Goal: Transaction & Acquisition: Purchase product/service

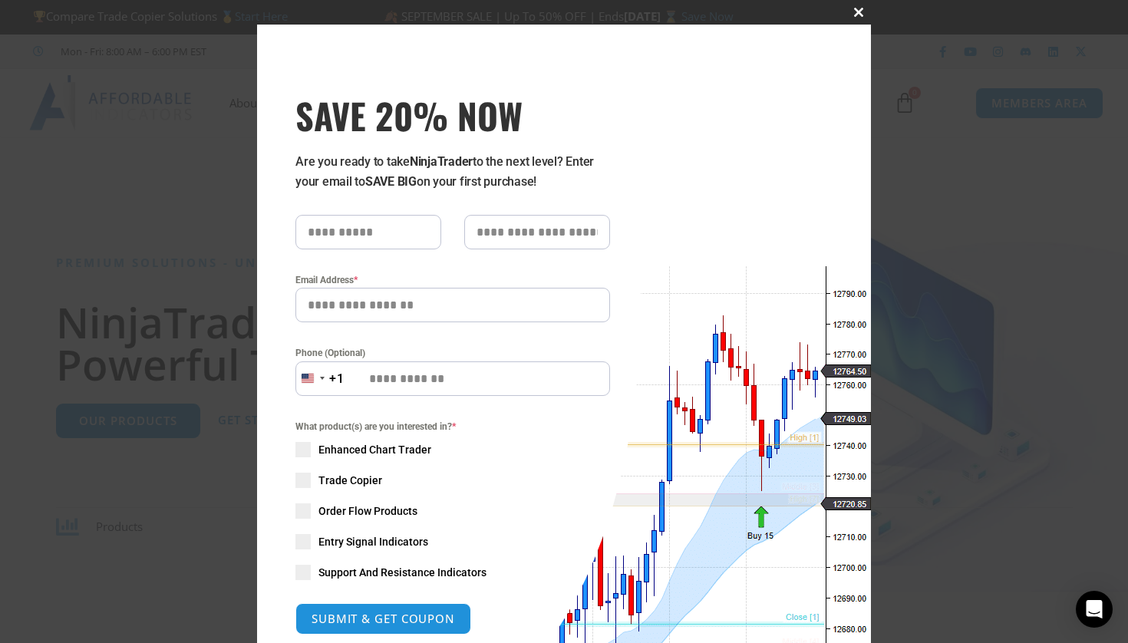
click at [856, 18] on button "Close this module" at bounding box center [858, 12] width 25 height 25
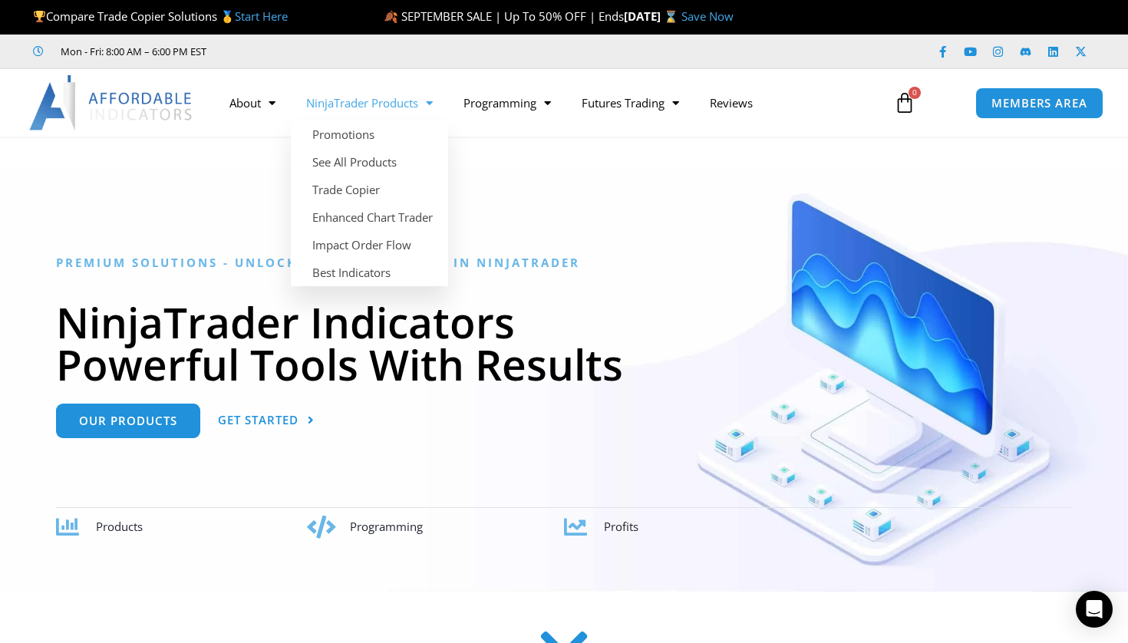
click at [421, 102] on span "Menu" at bounding box center [425, 103] width 15 height 27
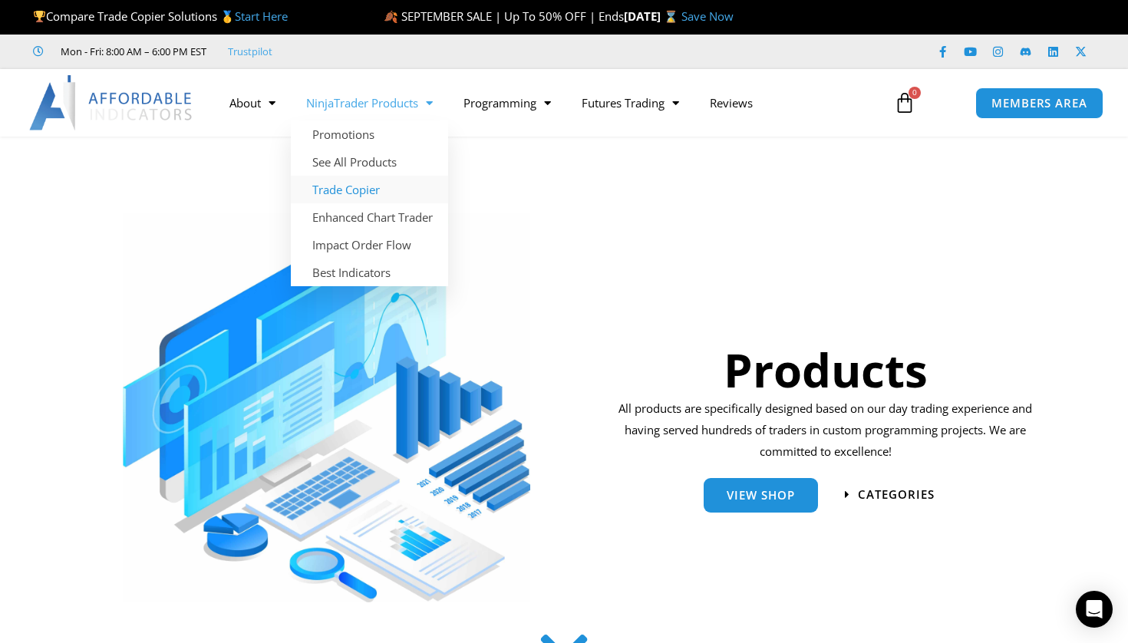
click at [360, 191] on link "Trade Copier" at bounding box center [369, 190] width 157 height 28
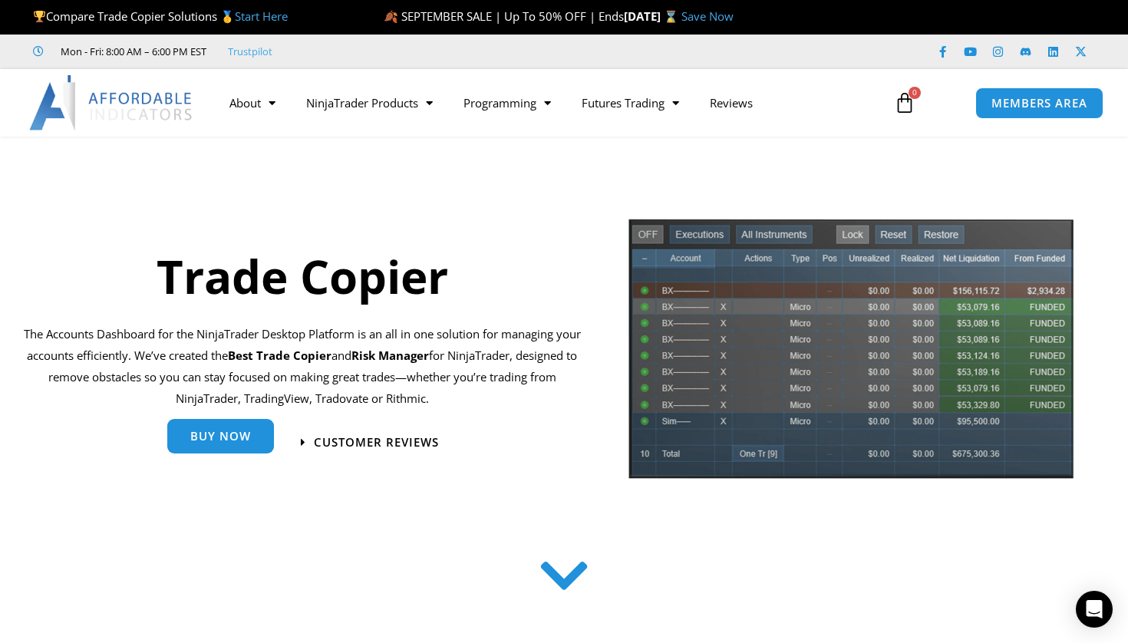
click at [226, 442] on span "Buy Now" at bounding box center [220, 436] width 61 height 12
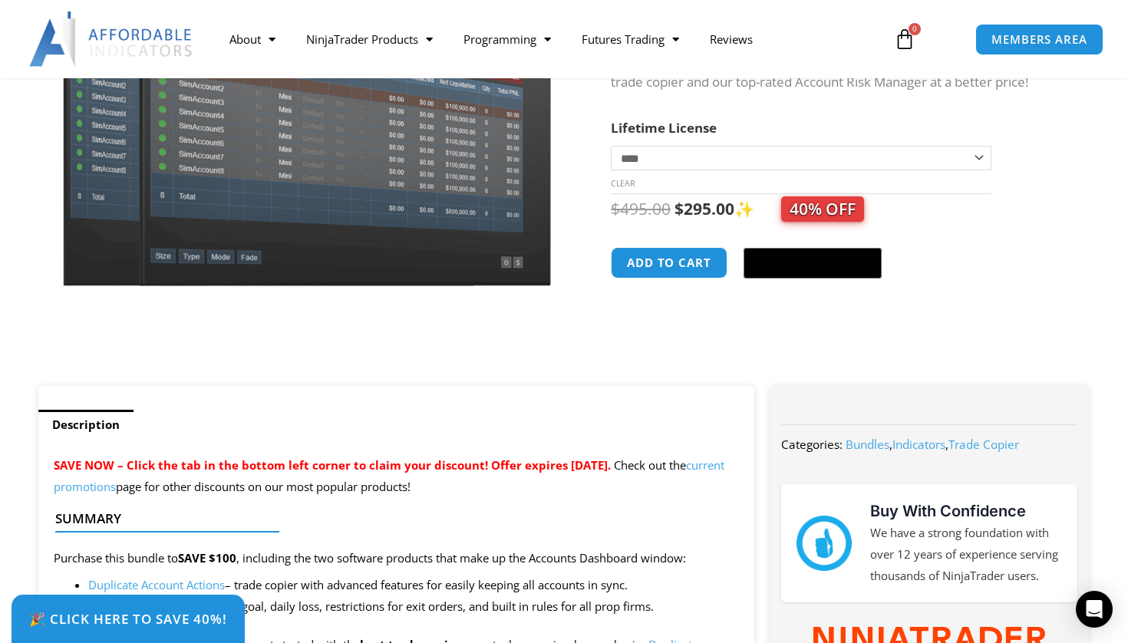
scroll to position [99, 0]
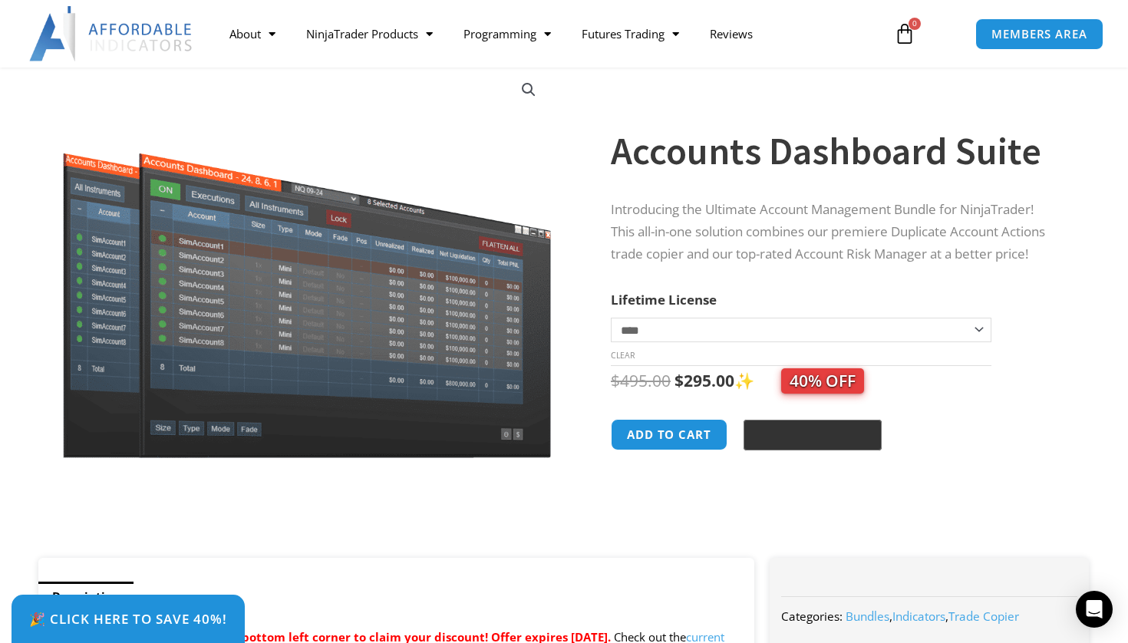
click at [778, 438] on button "Buy with GPay" at bounding box center [813, 435] width 138 height 31
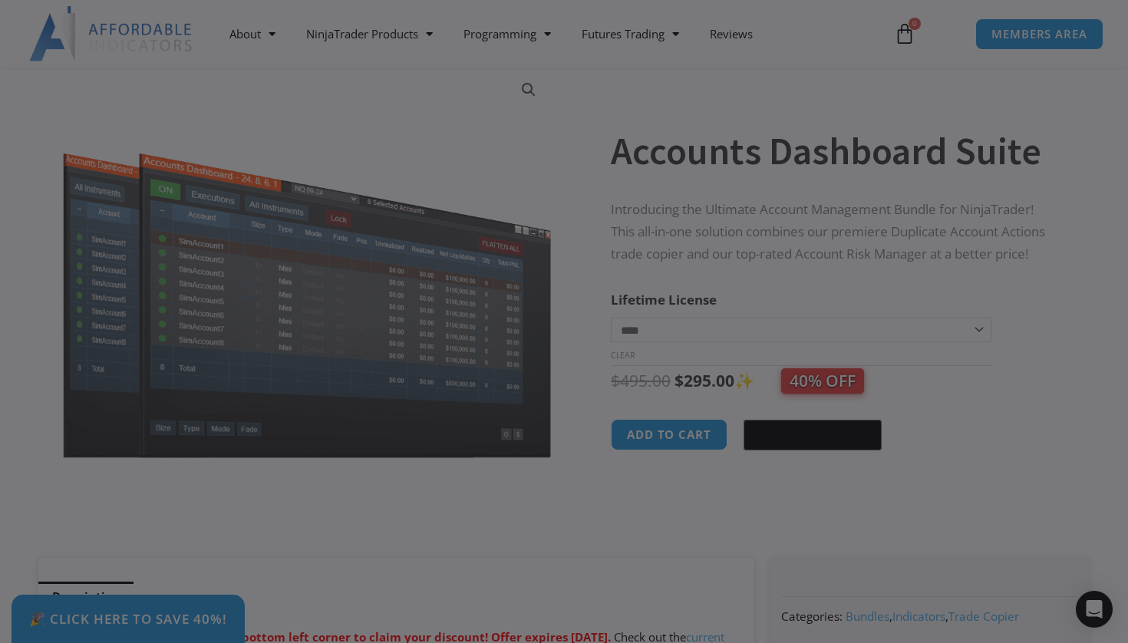
click at [779, 333] on gpay-graypane at bounding box center [564, 321] width 1128 height 643
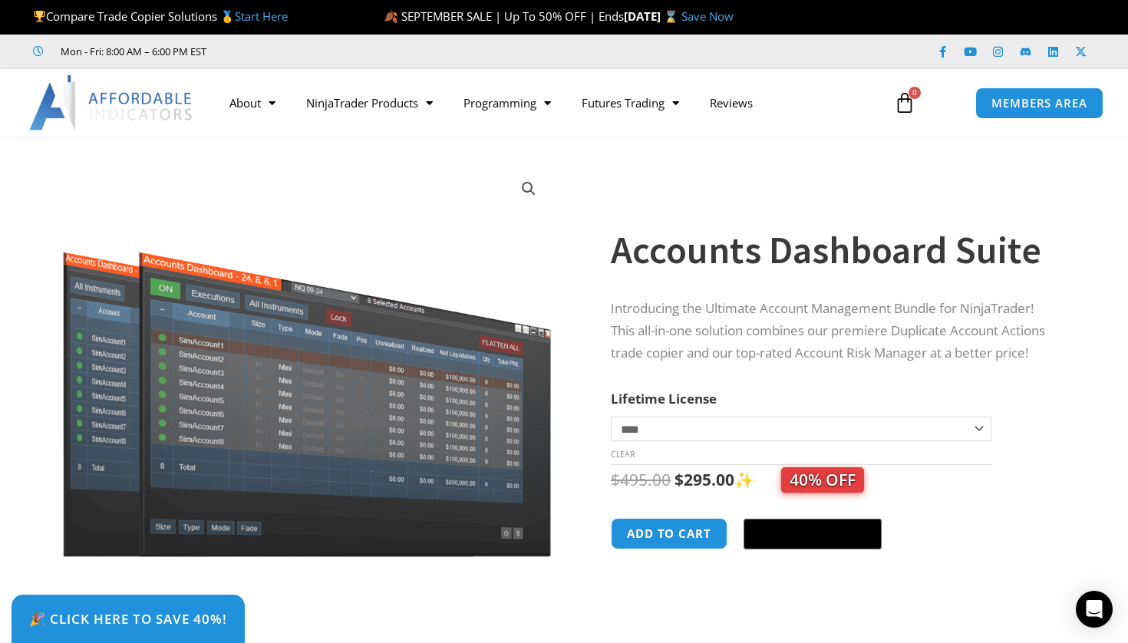
scroll to position [0, 0]
